Goal: Information Seeking & Learning: Learn about a topic

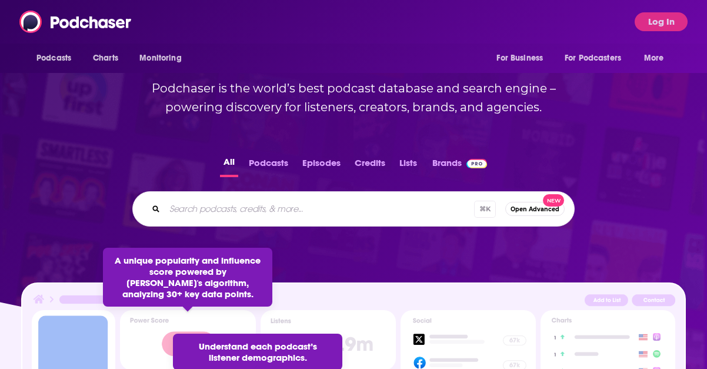
scroll to position [14, 0]
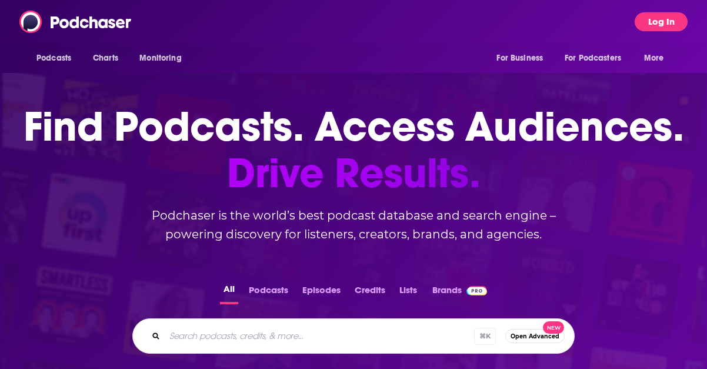
click at [668, 24] on button "Log In" at bounding box center [661, 21] width 53 height 19
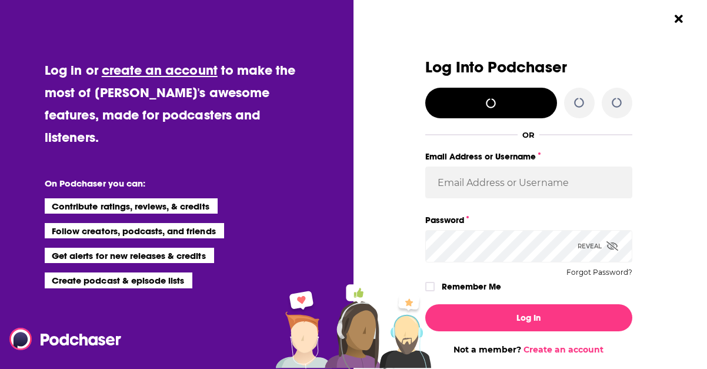
scroll to position [0, 0]
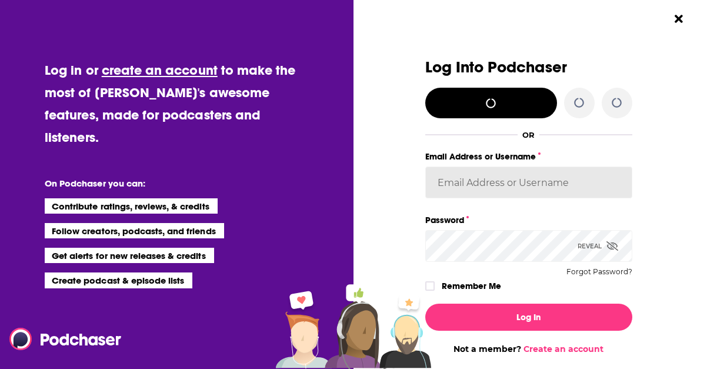
type input "backbonemedia"
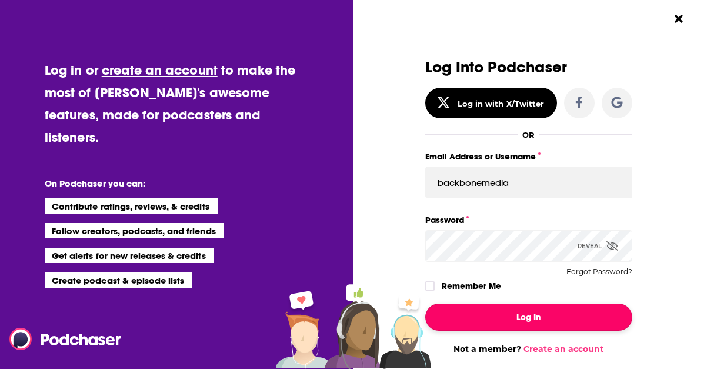
click at [531, 312] on button "Log In" at bounding box center [528, 317] width 207 height 27
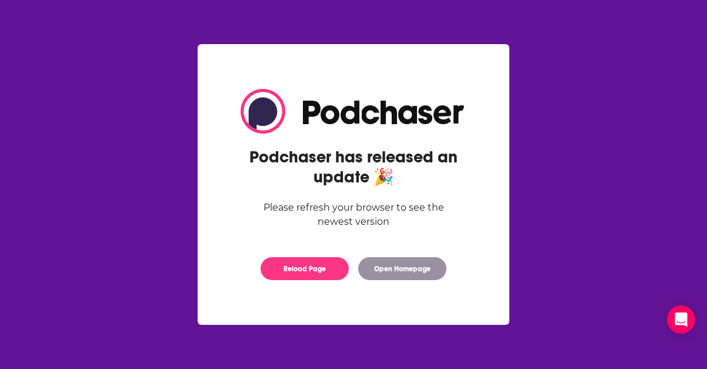
click at [332, 225] on div "Please refresh your browser to see the newest version" at bounding box center [354, 215] width 226 height 28
click at [308, 263] on button "Reload Page" at bounding box center [305, 268] width 88 height 23
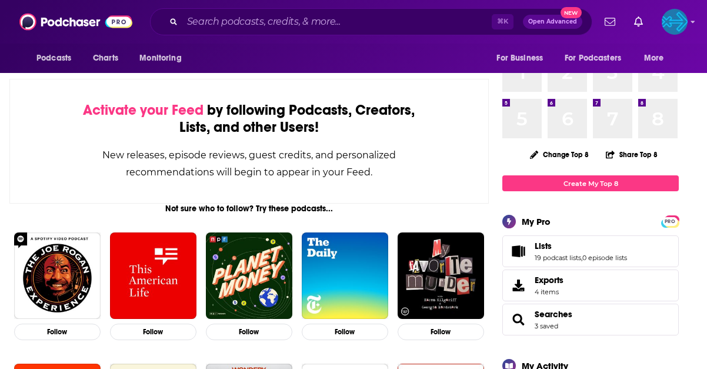
scroll to position [60, 0]
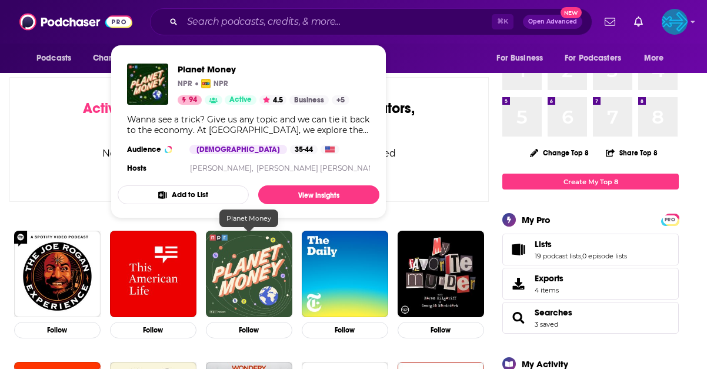
click at [231, 249] on img "Planet Money" at bounding box center [249, 274] width 86 height 86
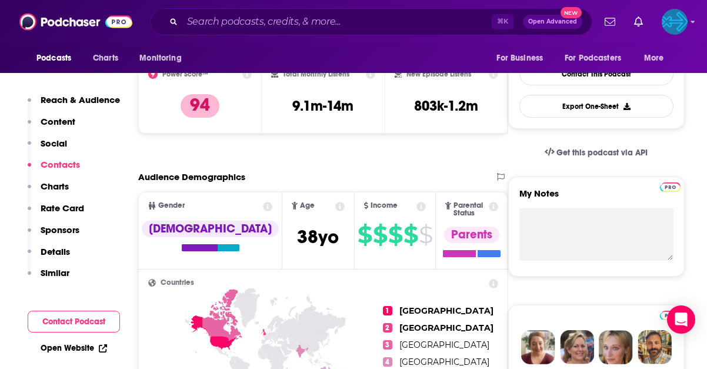
scroll to position [131, 0]
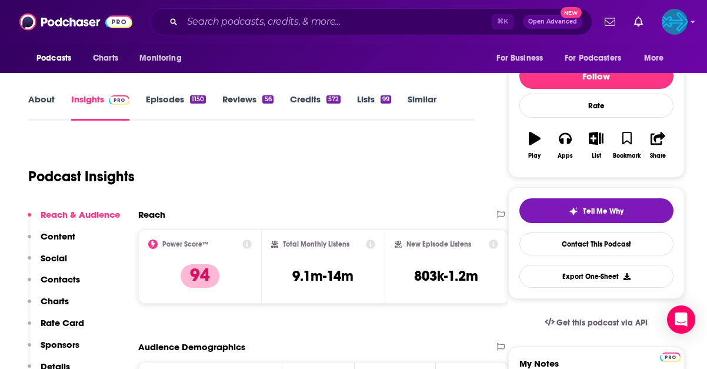
click at [62, 231] on p "Content" at bounding box center [58, 236] width 35 height 11
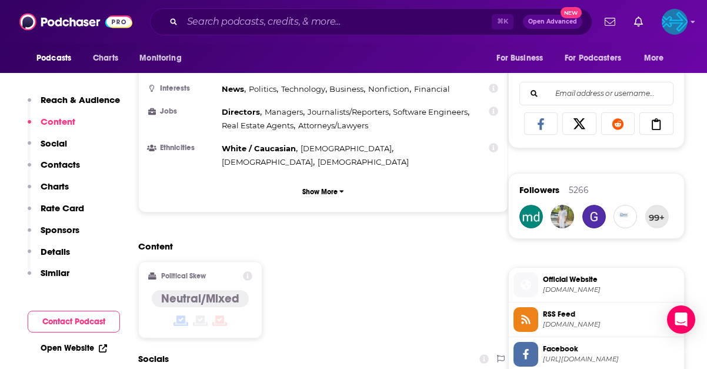
scroll to position [735, 0]
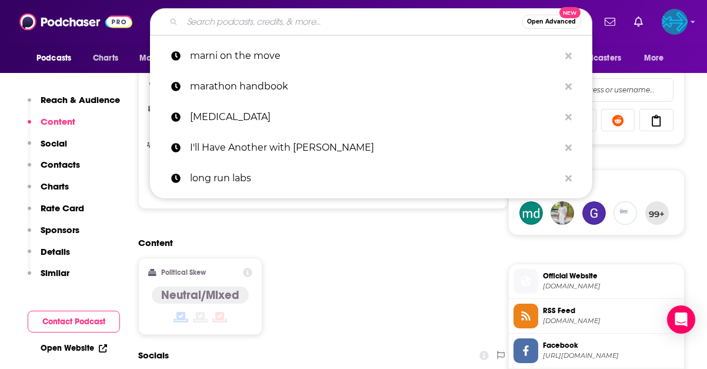
click at [308, 24] on input "Search podcasts, credits, & more..." at bounding box center [351, 21] width 339 height 19
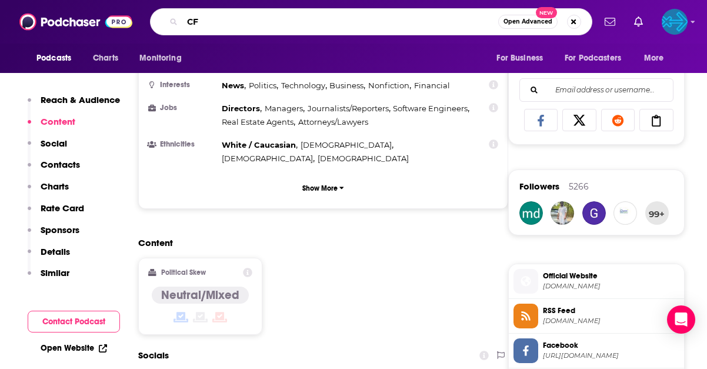
type input "CFO"
